Goal: Information Seeking & Learning: Learn about a topic

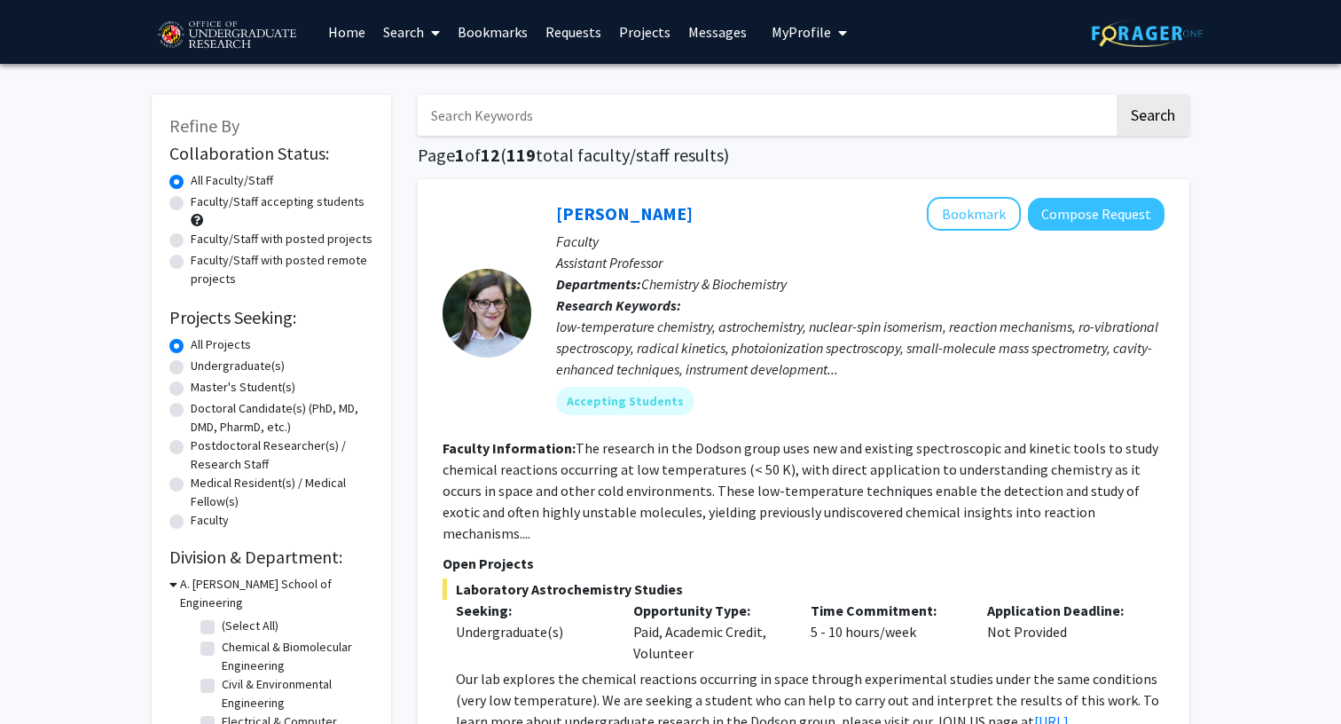
click at [209, 365] on label "Undergraduate(s)" at bounding box center [238, 366] width 94 height 19
click at [202, 365] on input "Undergraduate(s)" at bounding box center [197, 363] width 12 height 12
radio input "true"
click at [209, 331] on form "Collaboration Status: Collaboration Status All Faculty/Staff Collaboration Stat…" at bounding box center [271, 337] width 204 height 389
click at [208, 349] on label "All Projects" at bounding box center [221, 344] width 60 height 19
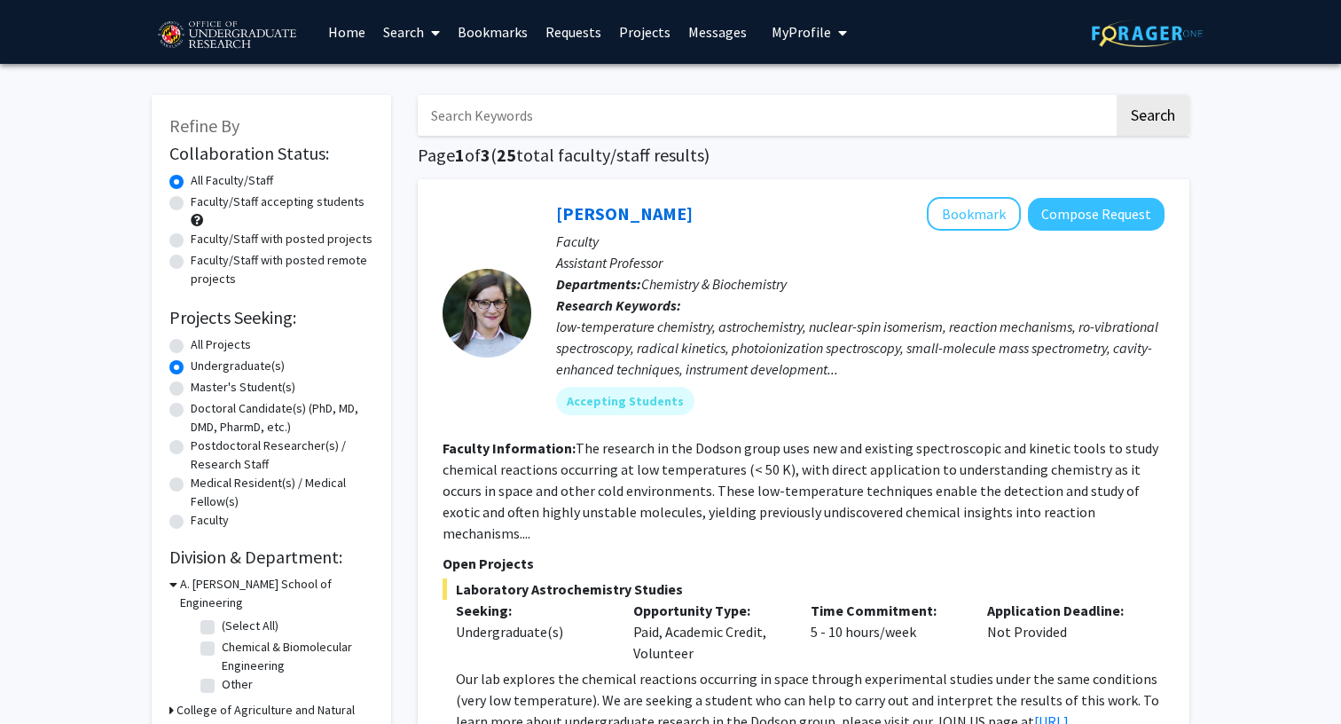
click at [202, 347] on input "All Projects" at bounding box center [197, 341] width 12 height 12
radio input "true"
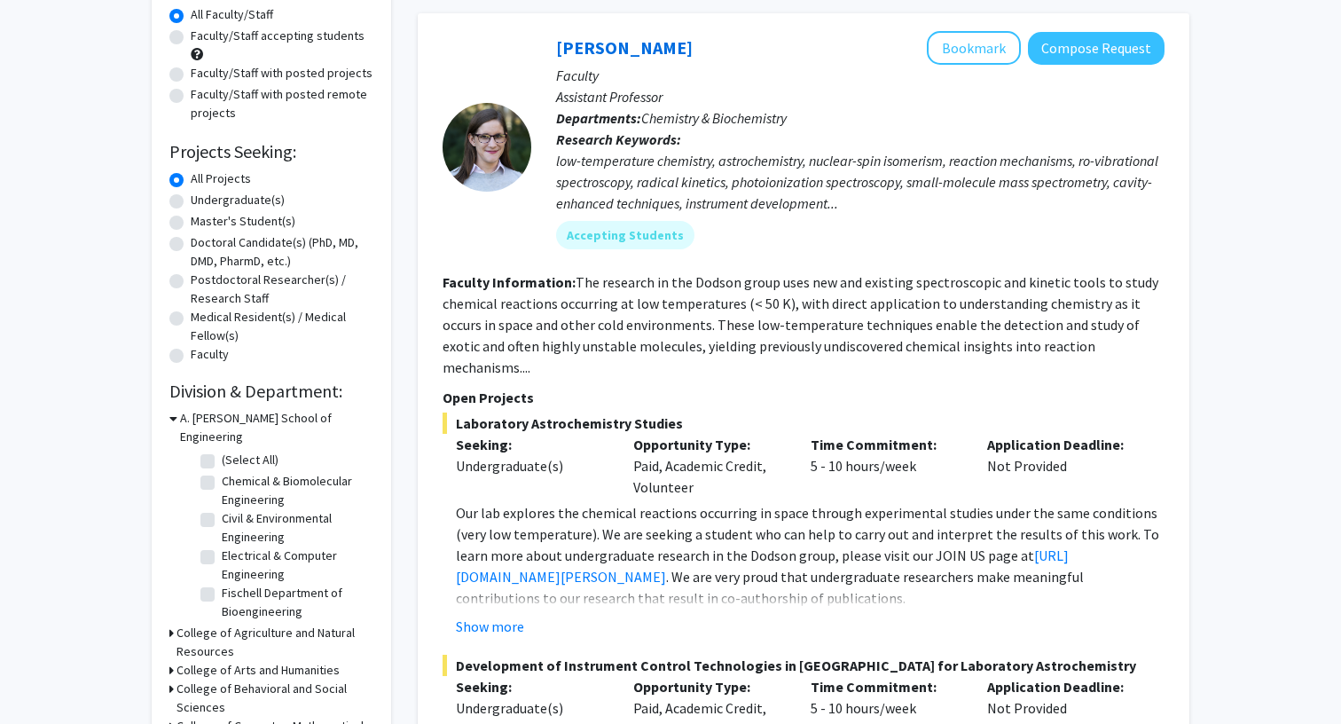
scroll to position [191, 0]
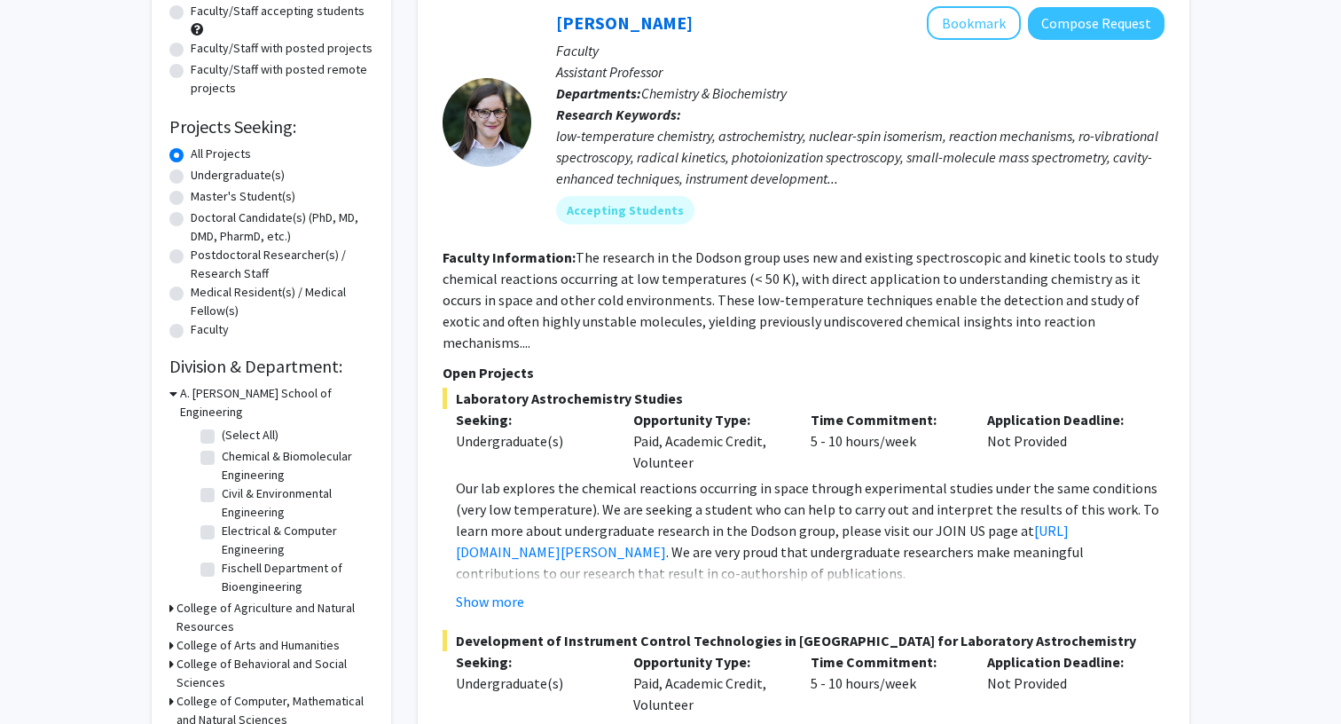
click at [211, 673] on h3 "College of Behavioral and Social Sciences" at bounding box center [274, 673] width 197 height 37
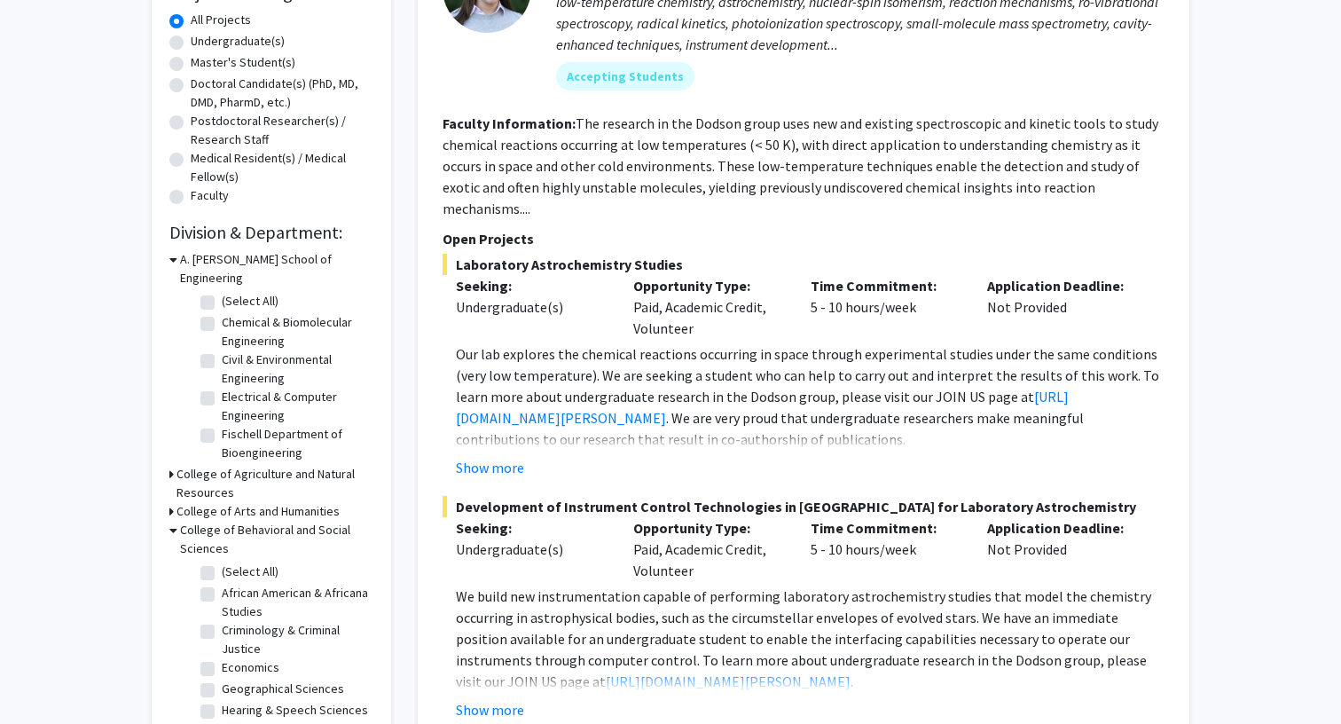
scroll to position [0, 0]
click at [184, 521] on h3 "College of Behavioral and Social Sciences" at bounding box center [276, 539] width 193 height 37
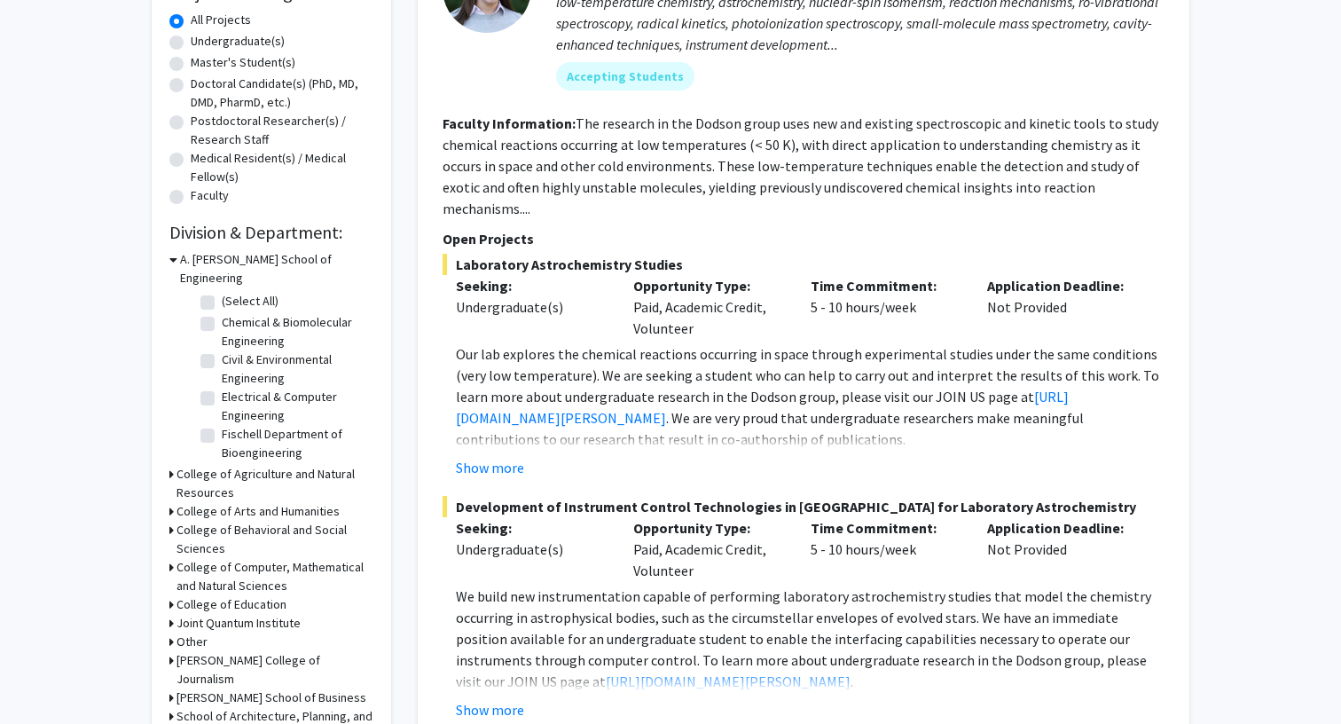
click at [209, 558] on h3 "College of Computer, Mathematical and Natural Sciences" at bounding box center [274, 576] width 197 height 37
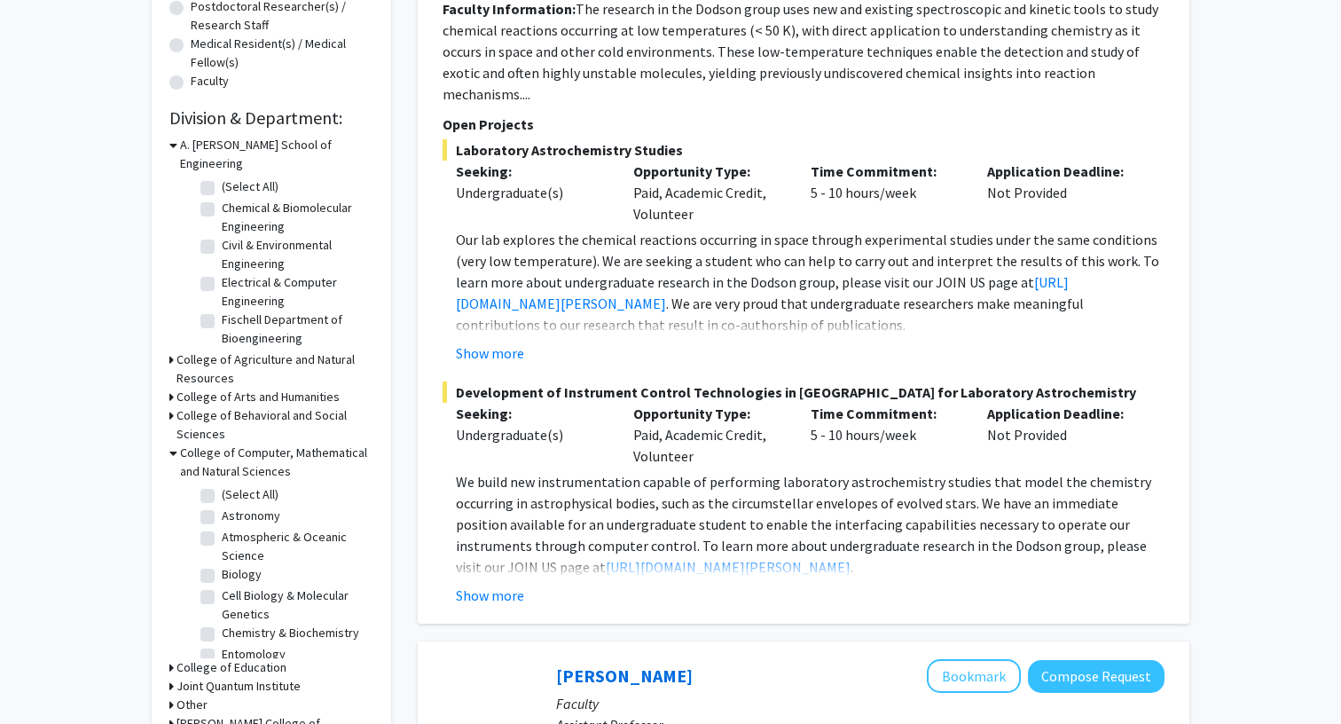
scroll to position [450, 0]
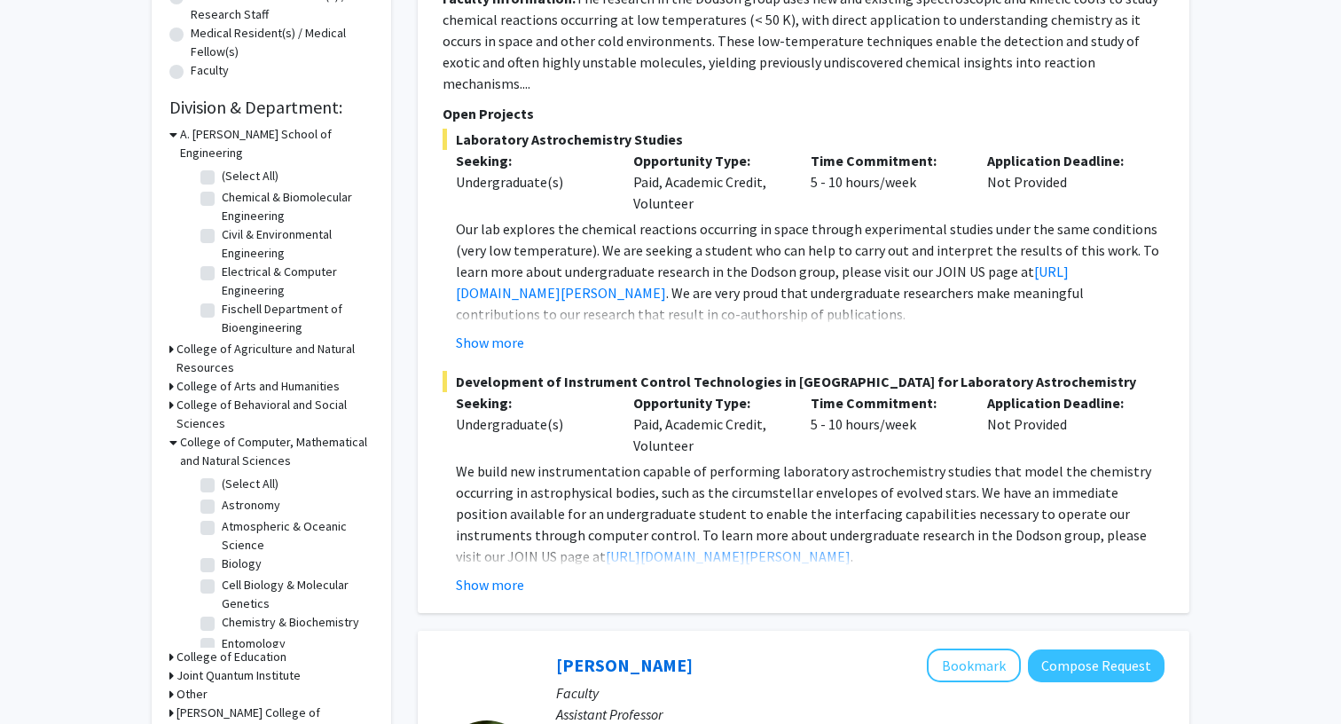
click at [222, 576] on label "Cell Biology & Molecular Genetics" at bounding box center [295, 594] width 147 height 37
click at [222, 576] on input "Cell Biology & Molecular Genetics" at bounding box center [228, 582] width 12 height 12
checkbox input "true"
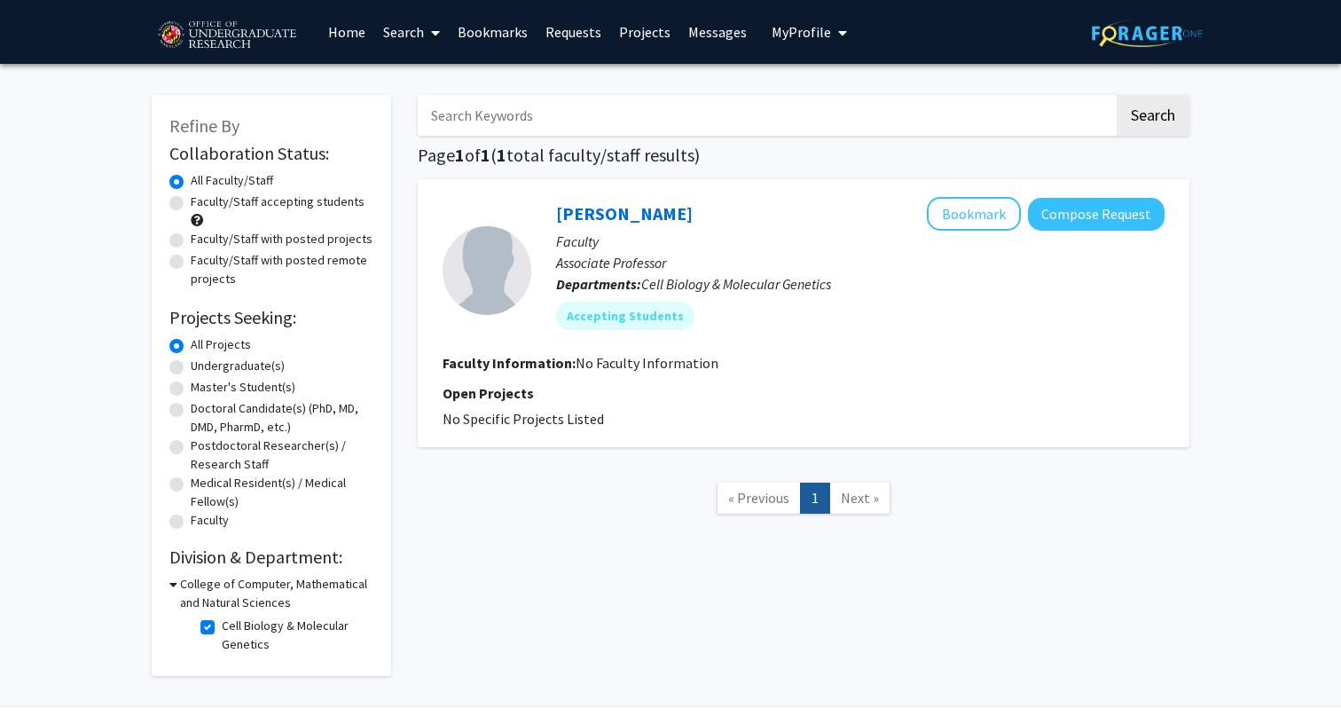
click at [222, 625] on label "Cell Biology & Molecular Genetics" at bounding box center [295, 634] width 147 height 37
click at [222, 625] on input "Cell Biology & Molecular Genetics" at bounding box center [228, 622] width 12 height 12
checkbox input "false"
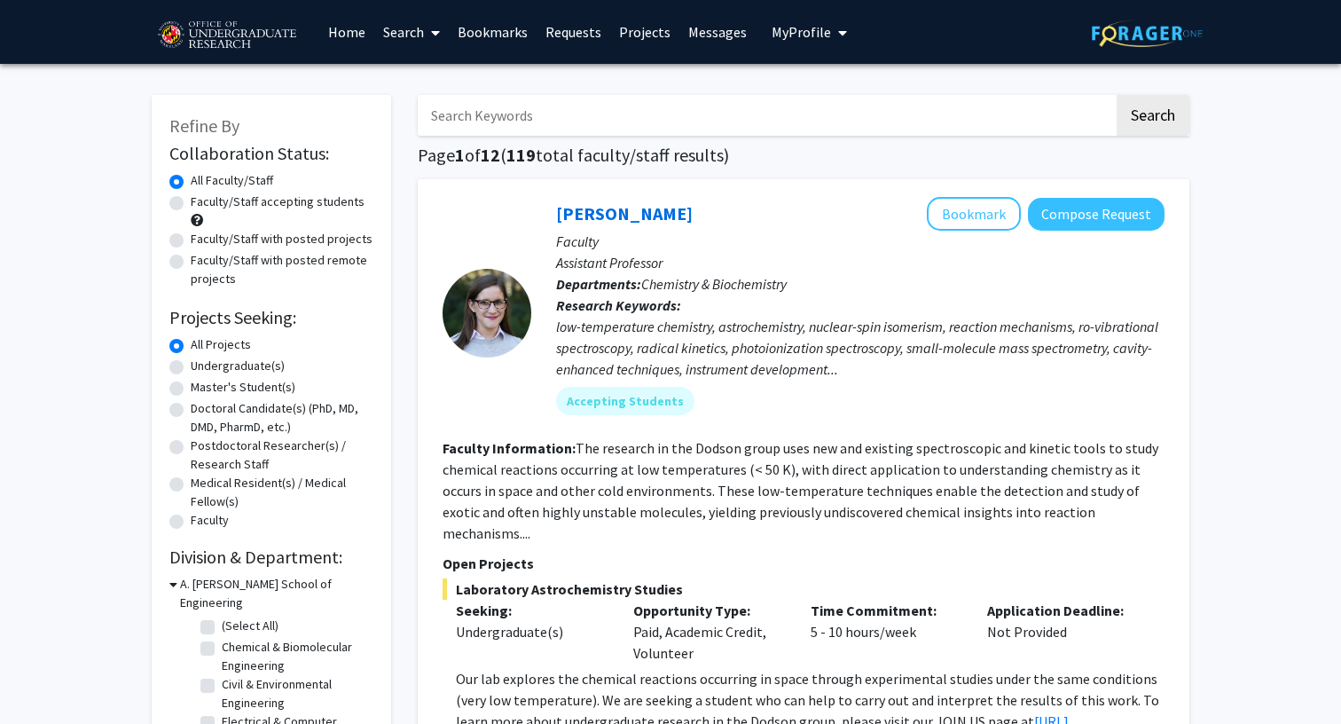
click at [222, 616] on label "(Select All)" at bounding box center [250, 625] width 57 height 19
click at [222, 616] on input "(Select All)" at bounding box center [228, 622] width 12 height 12
checkbox input "true"
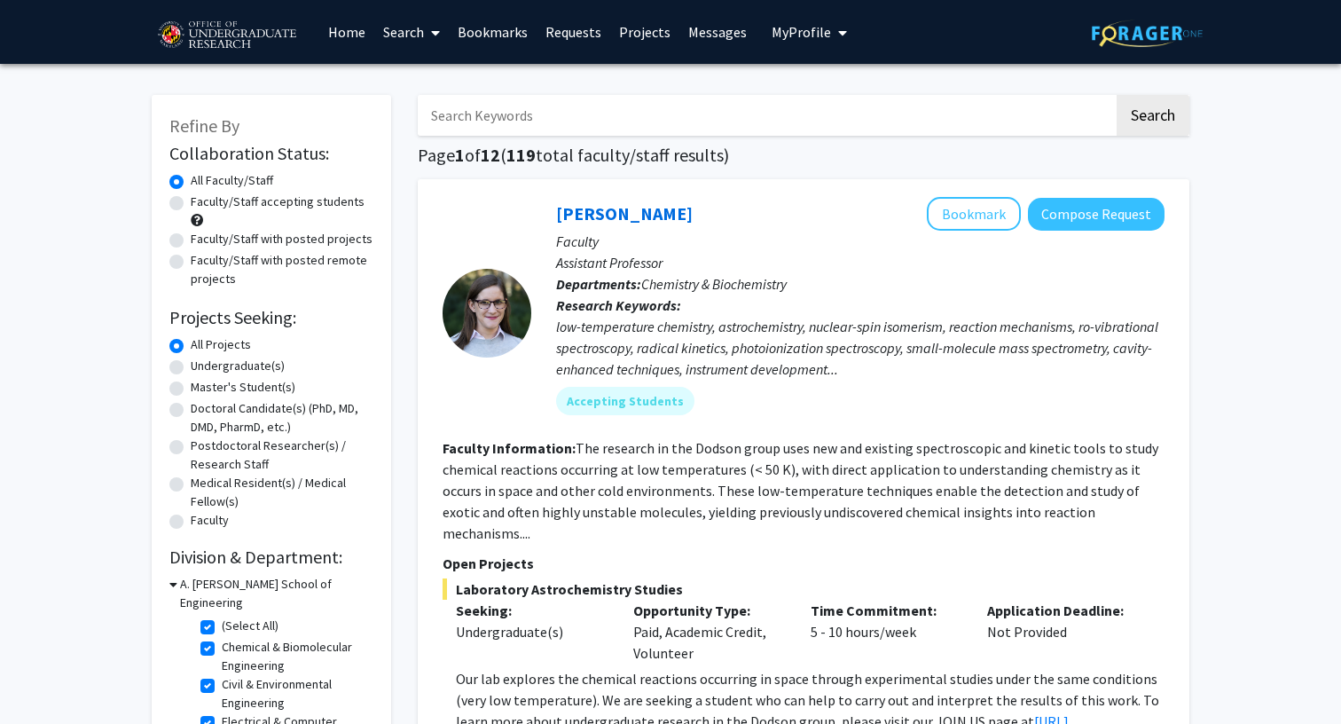
checkbox input "true"
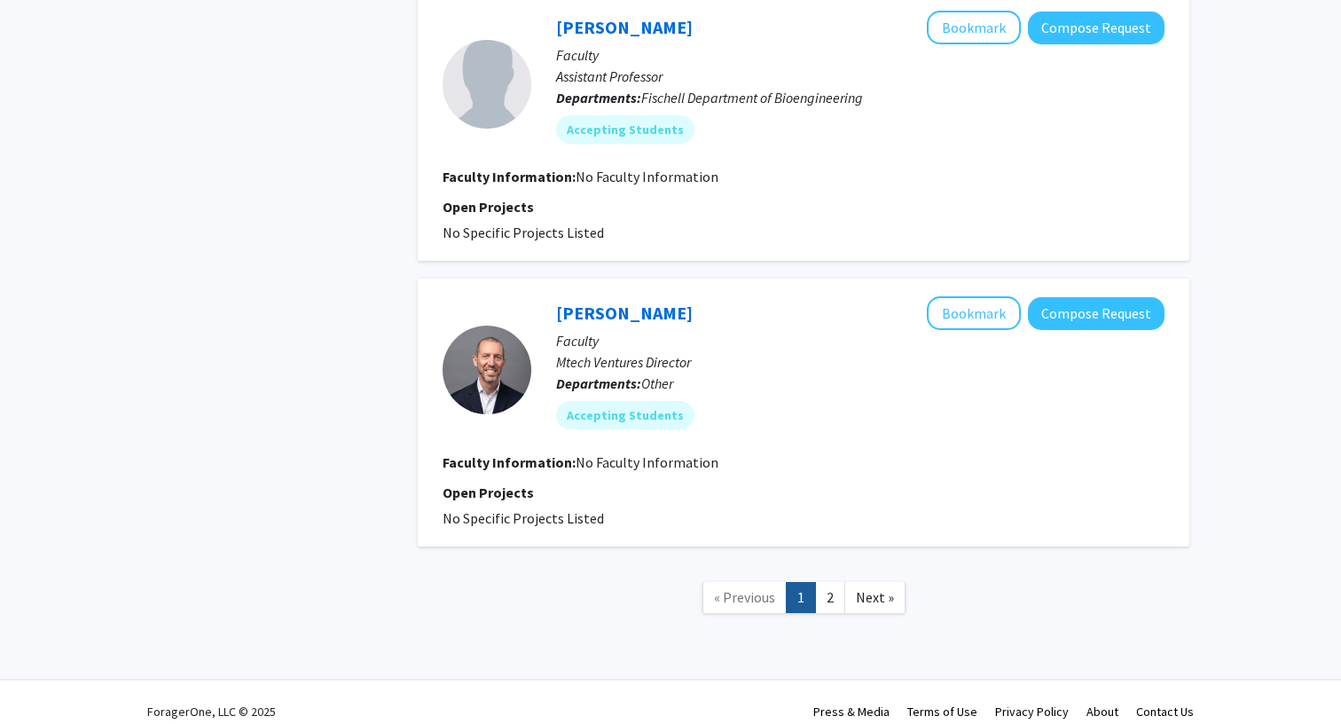
scroll to position [3428, 0]
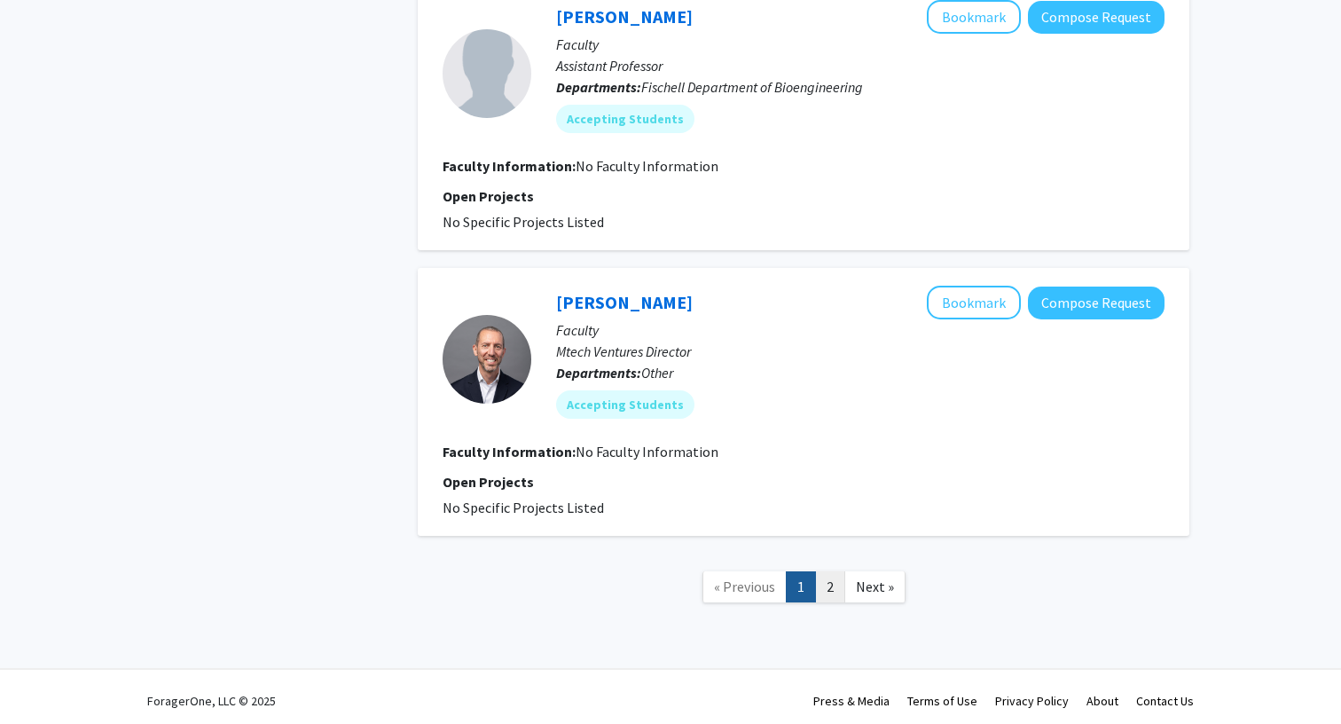
click at [824, 591] on link "2" at bounding box center [830, 586] width 30 height 31
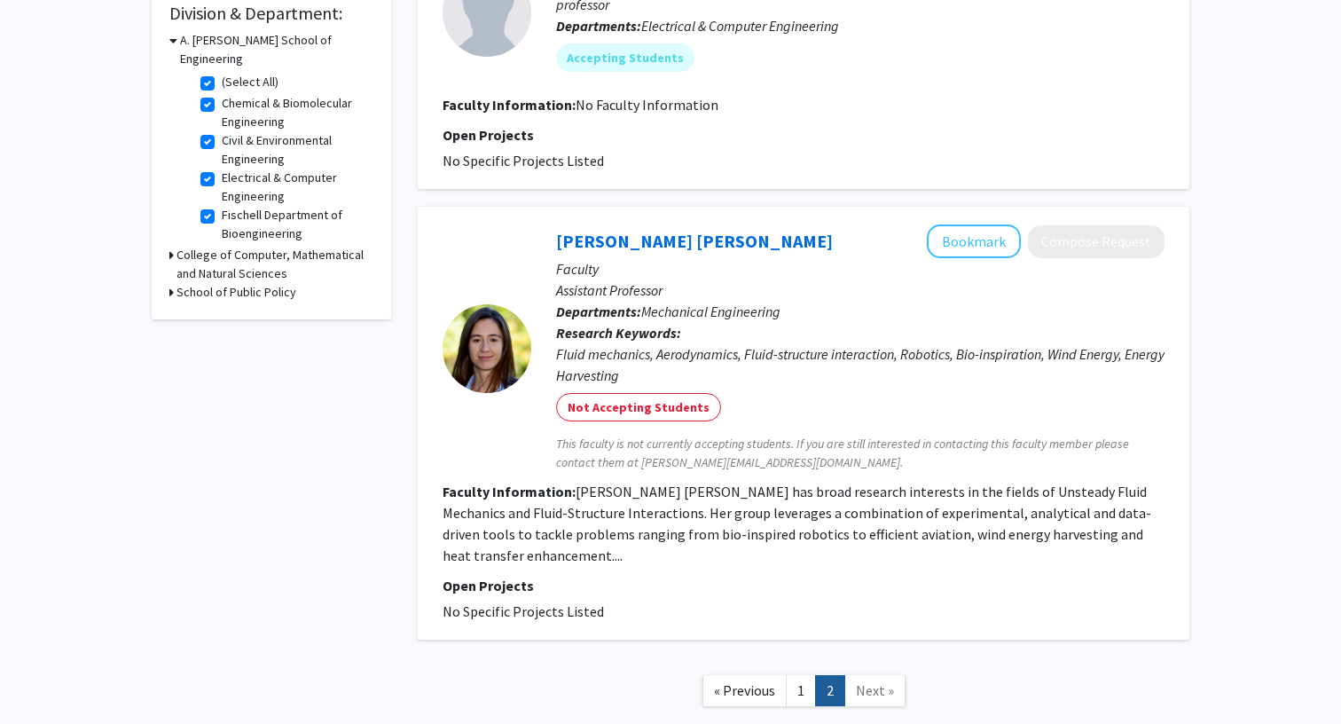
scroll to position [545, 0]
